Goal: Information Seeking & Learning: Learn about a topic

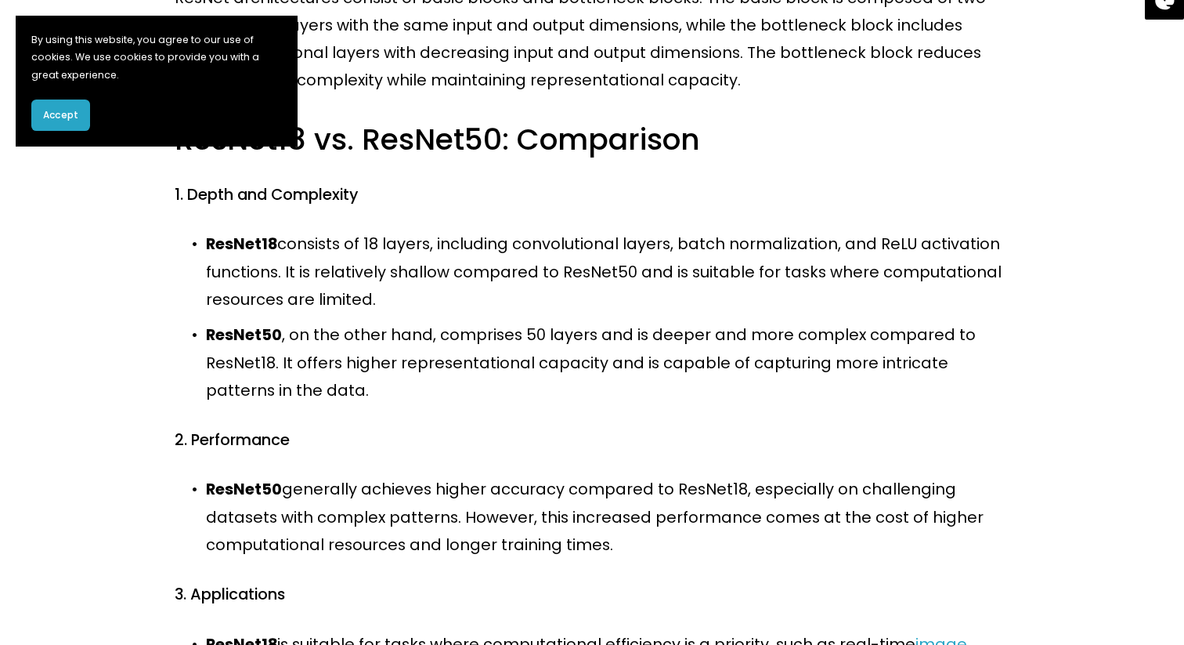
scroll to position [798, 0]
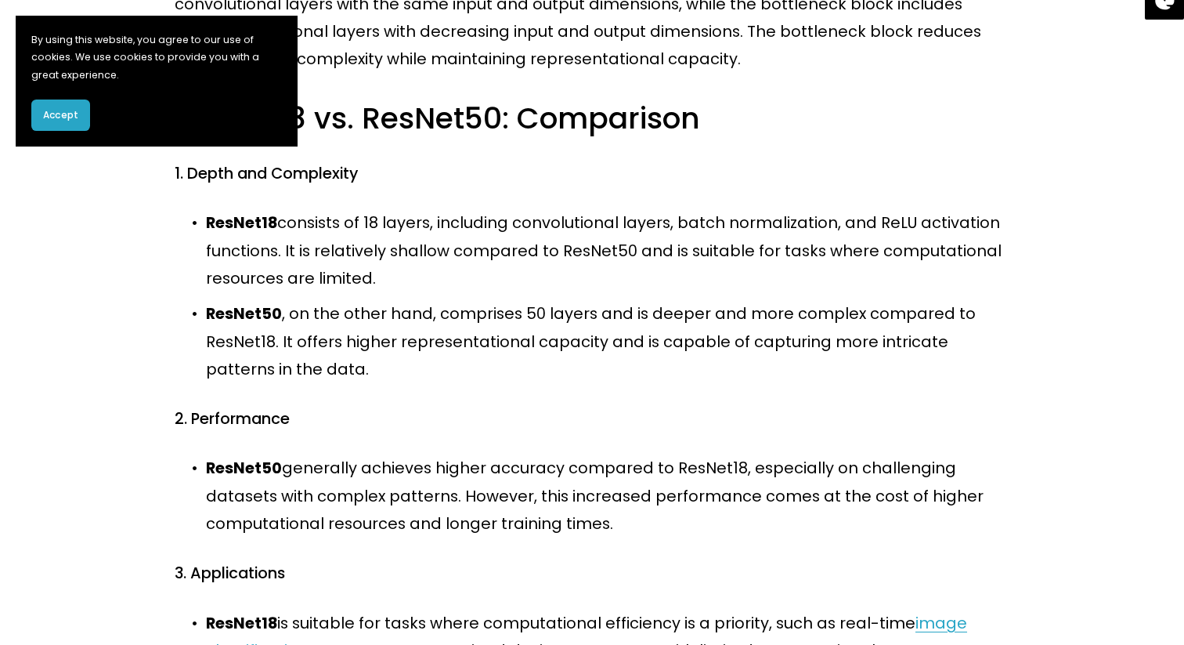
click at [70, 114] on span "Accept" at bounding box center [60, 115] width 35 height 14
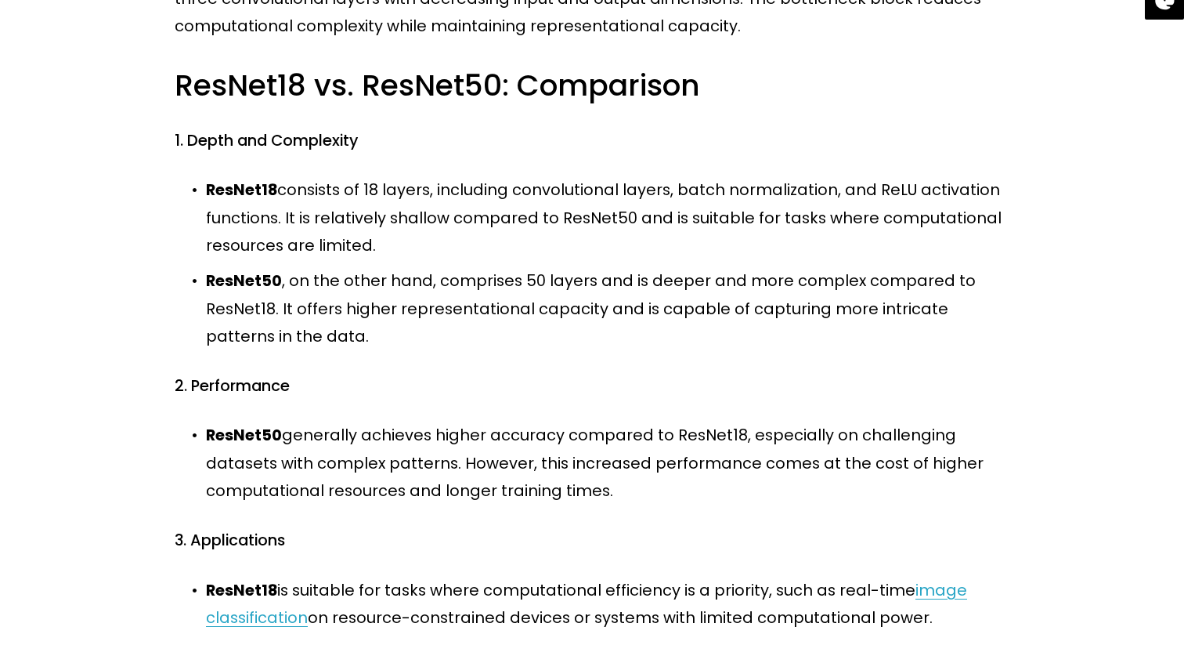
scroll to position [837, 0]
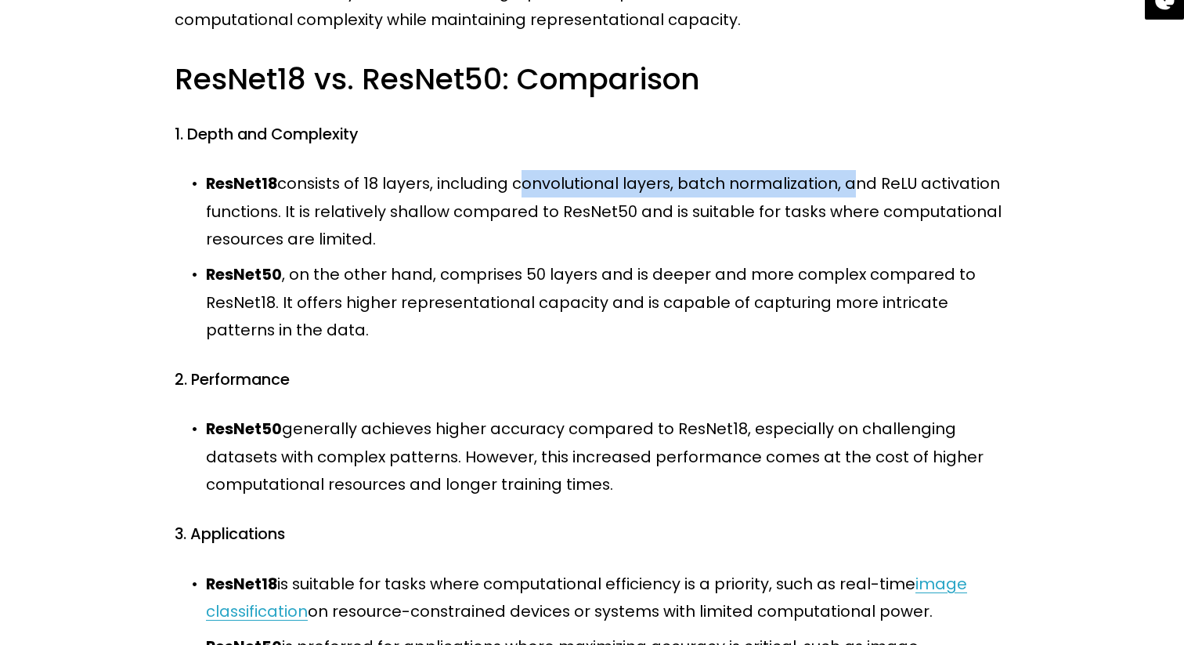
drag, startPoint x: 513, startPoint y: 187, endPoint x: 839, endPoint y: 186, distance: 325.8
click at [839, 186] on p "ResNet18 consists of 18 layers, including convolutional layers, batch normaliza…" at bounding box center [608, 211] width 804 height 83
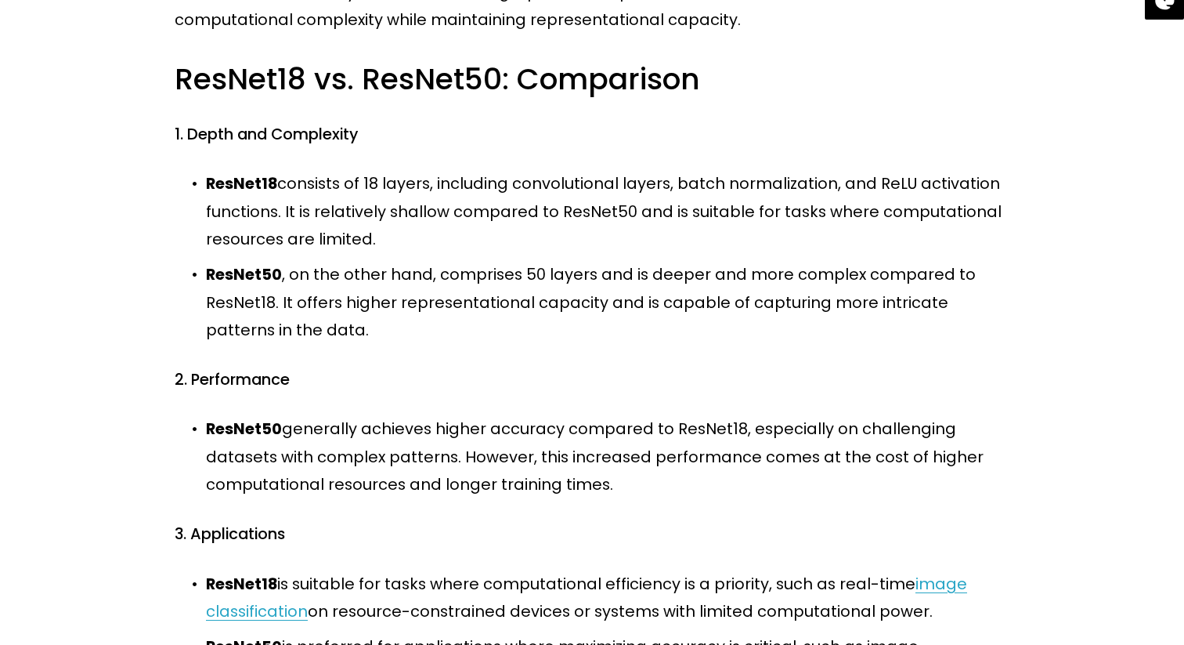
click at [645, 213] on p "ResNet18 consists of 18 layers, including convolutional layers, batch normaliza…" at bounding box center [608, 211] width 804 height 83
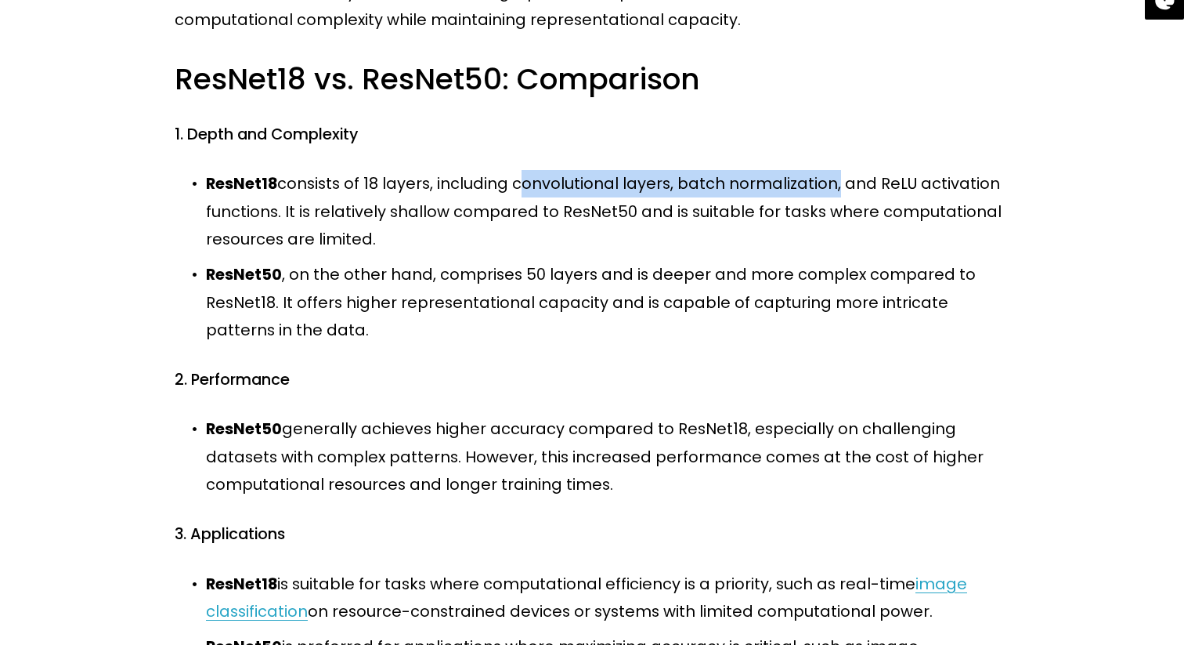
drag, startPoint x: 515, startPoint y: 186, endPoint x: 826, endPoint y: 185, distance: 311.0
click at [826, 185] on p "ResNet18 consists of 18 layers, including convolutional layers, batch normaliza…" at bounding box center [608, 211] width 804 height 83
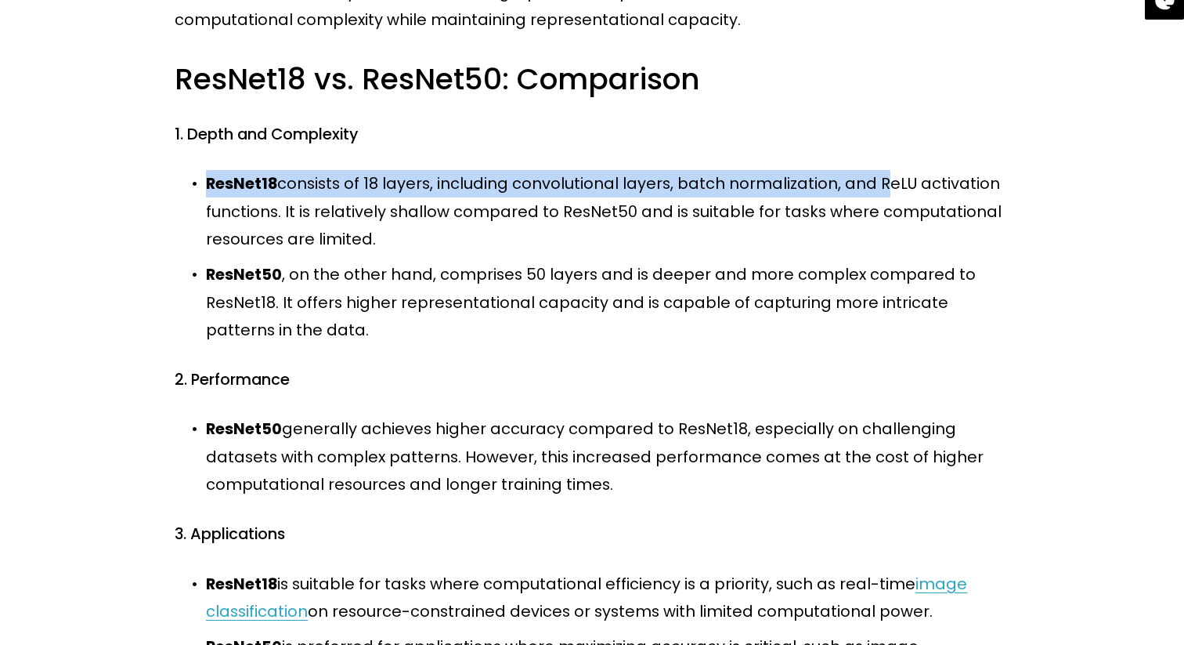
drag, startPoint x: 871, startPoint y: 186, endPoint x: 811, endPoint y: 169, distance: 62.0
click at [811, 169] on div "ResNet18 and ResNet50 are convolutional neural network (CNN) architectures that…" at bounding box center [592, 497] width 835 height 2004
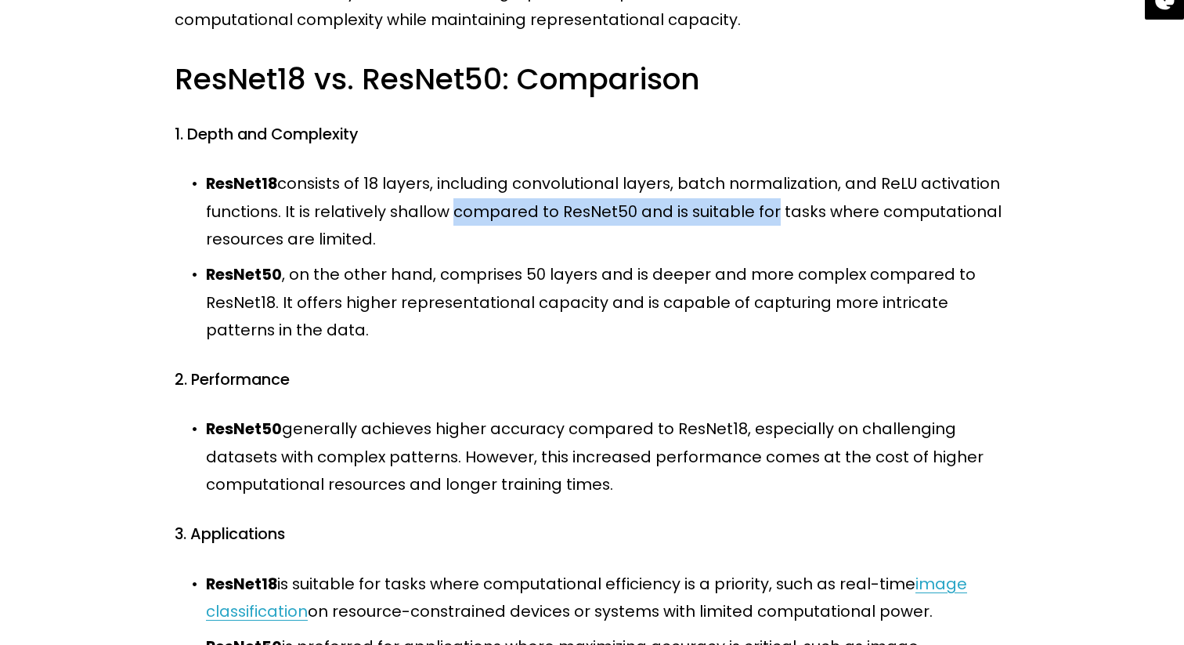
drag, startPoint x: 445, startPoint y: 211, endPoint x: 760, endPoint y: 208, distance: 314.9
click at [760, 208] on p "ResNet18 consists of 18 layers, including convolutional layers, batch normaliza…" at bounding box center [608, 211] width 804 height 83
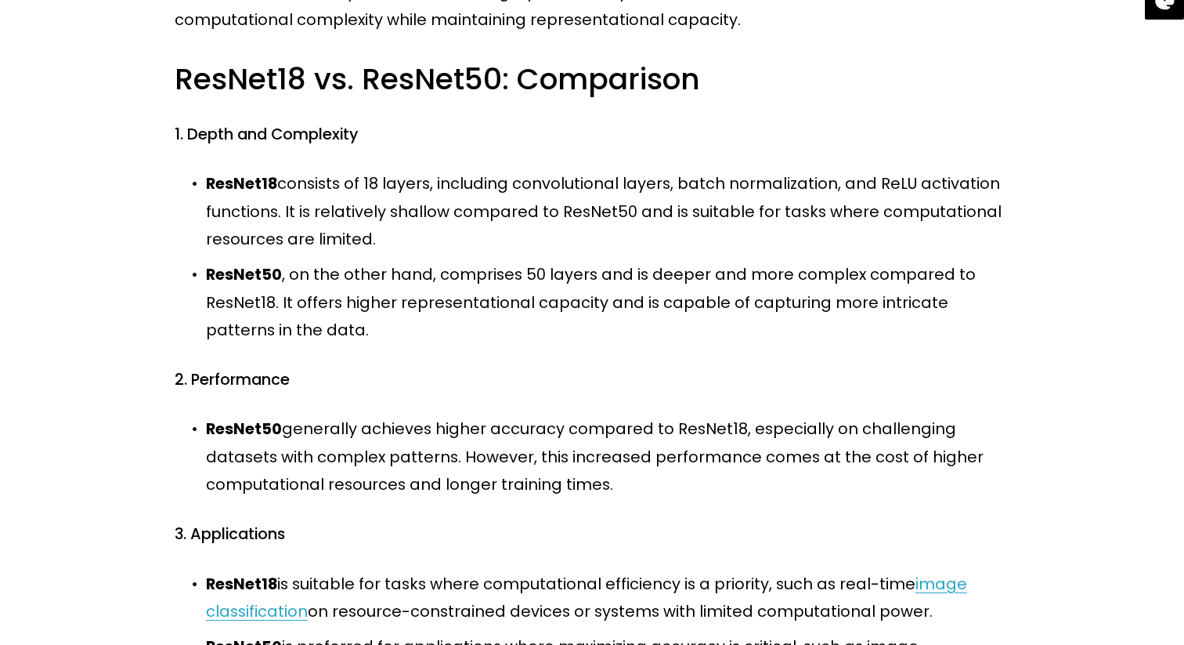
click at [377, 266] on p "ResNet50 , on the other hand, comprises 50 layers and is deeper and more comple…" at bounding box center [608, 302] width 804 height 83
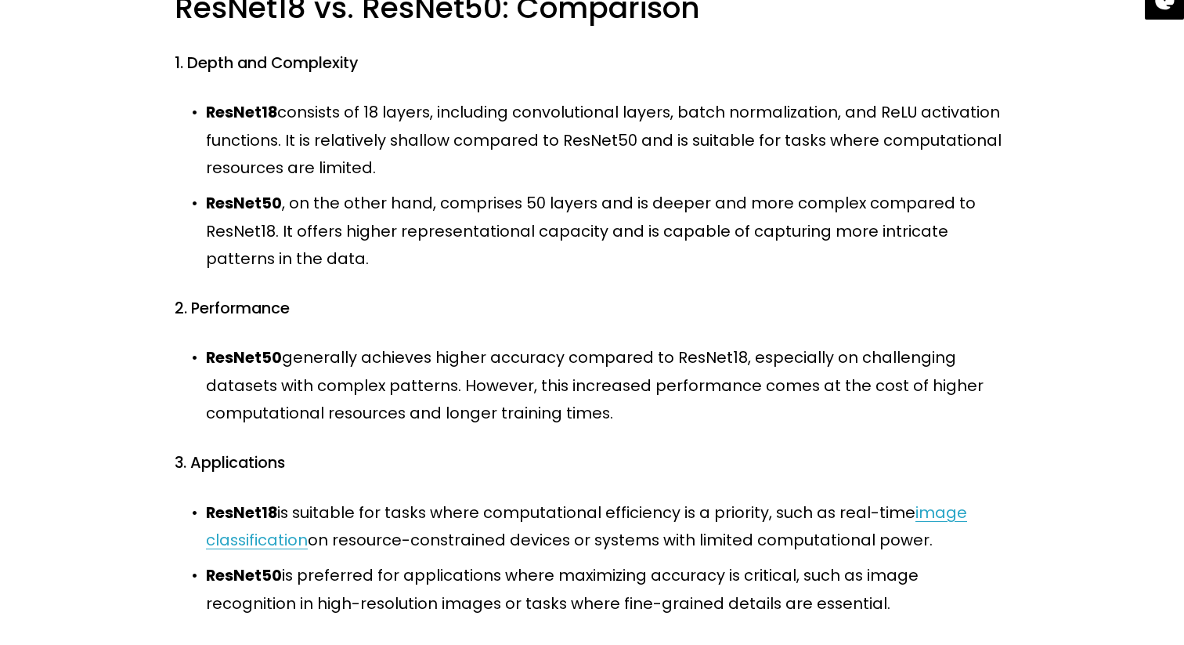
scroll to position [902, 0]
